Goal: Information Seeking & Learning: Learn about a topic

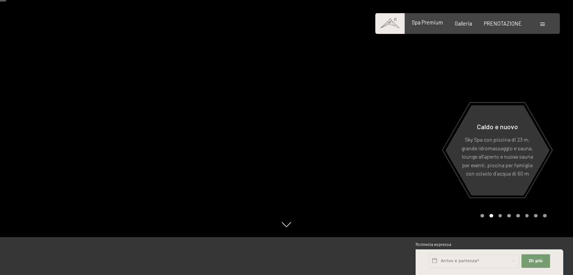
click at [428, 24] on font "Spa Premium" at bounding box center [427, 22] width 31 height 6
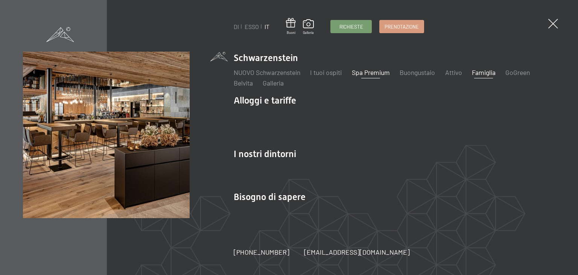
click at [488, 68] on font "Famiglia" at bounding box center [484, 72] width 24 height 8
click at [484, 72] on font "Famiglia" at bounding box center [484, 72] width 24 height 8
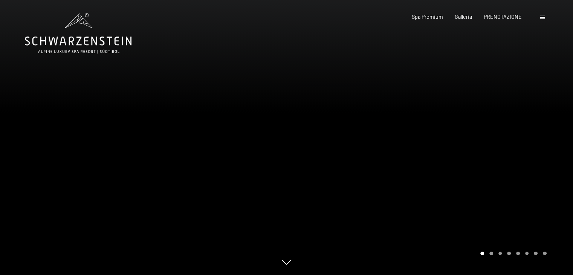
click at [282, 161] on font "Consenso alle attività di marketing*" at bounding box center [260, 159] width 95 height 6
click at [210, 161] on input "Consenso alle attività di marketing*" at bounding box center [206, 159] width 8 height 8
checkbox input "false"
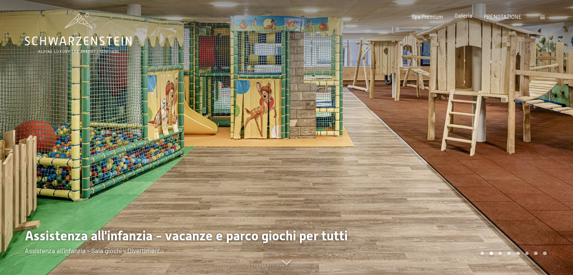
click at [465, 16] on font "Galleria" at bounding box center [462, 15] width 17 height 6
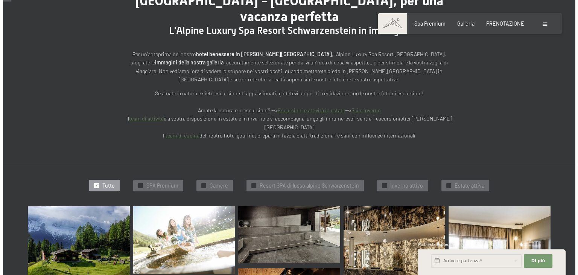
scroll to position [113, 0]
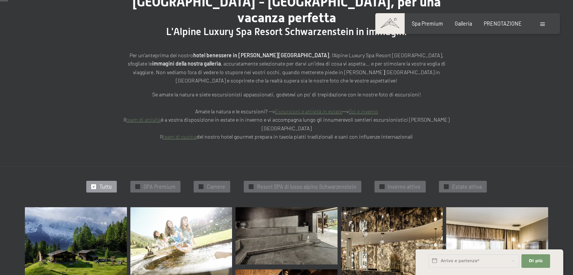
click at [540, 20] on div at bounding box center [543, 24] width 6 height 8
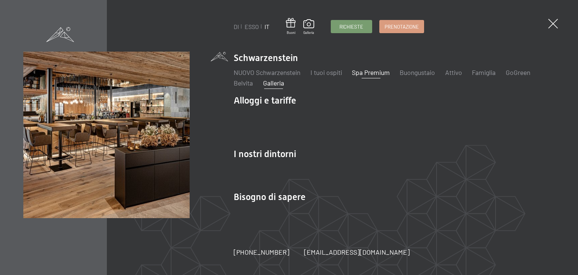
click at [375, 70] on font "Spa Premium" at bounding box center [371, 72] width 38 height 8
click at [371, 72] on font "Spa Premium" at bounding box center [371, 72] width 38 height 8
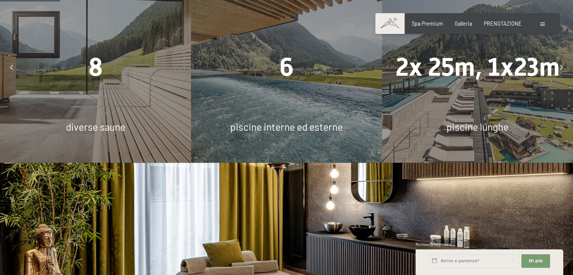
scroll to position [489, 0]
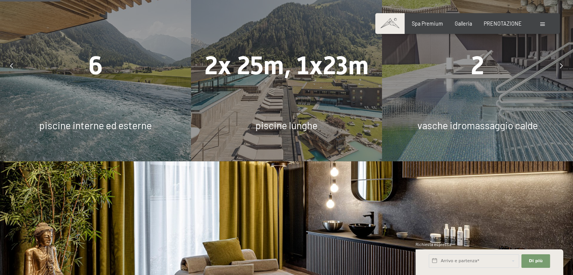
click at [109, 79] on div "6 piscine interne ed esterne" at bounding box center [95, 65] width 191 height 191
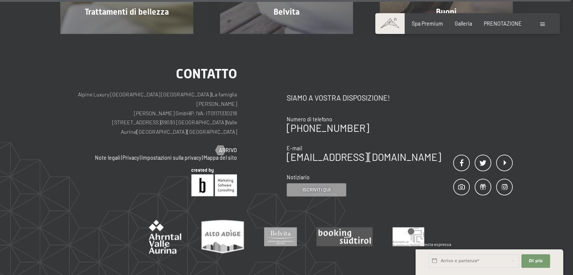
scroll to position [4031, 0]
